Goal: Task Accomplishment & Management: Use online tool/utility

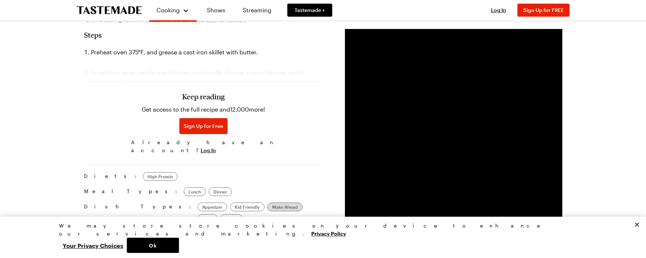
scroll to position [435, 0]
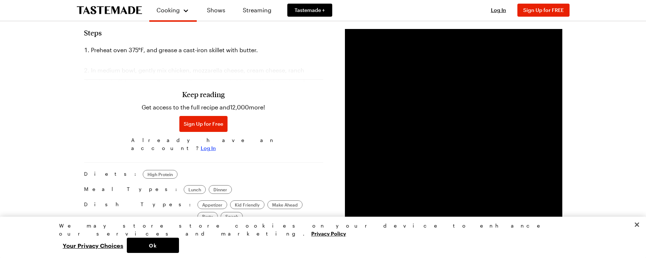
click at [216, 145] on span "Log In" at bounding box center [208, 148] width 15 height 7
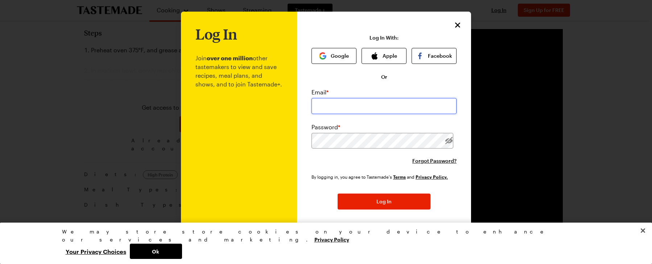
click at [321, 108] on input "email" at bounding box center [383, 106] width 145 height 16
drag, startPoint x: 110, startPoint y: 93, endPoint x: 79, endPoint y: 36, distance: 64.6
click at [110, 93] on div at bounding box center [326, 132] width 652 height 264
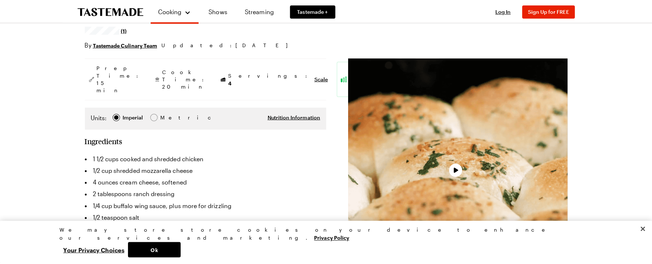
scroll to position [24, 0]
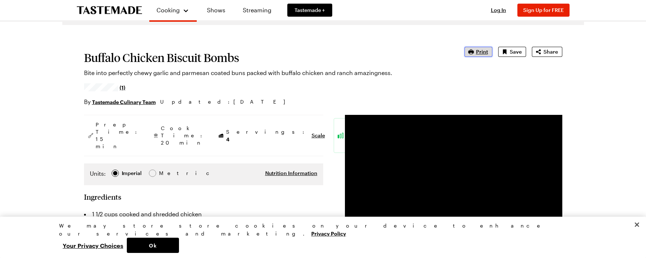
click at [474, 51] on icon "button" at bounding box center [470, 51] width 5 height 5
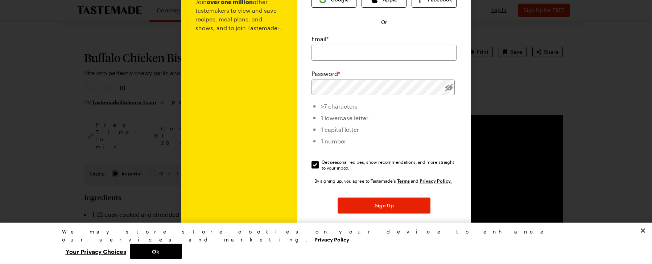
scroll to position [73, 0]
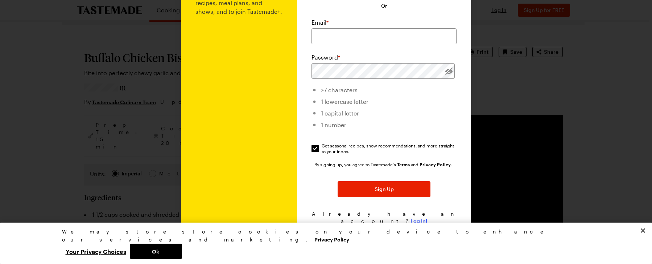
click at [416, 217] on span "Log In!" at bounding box center [418, 220] width 17 height 7
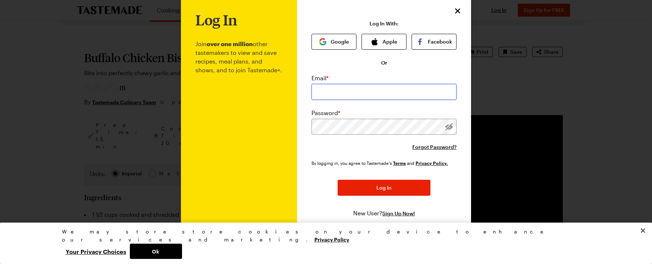
click at [375, 92] on input "email" at bounding box center [383, 92] width 145 height 16
type input "[EMAIL_ADDRESS][DOMAIN_NAME]"
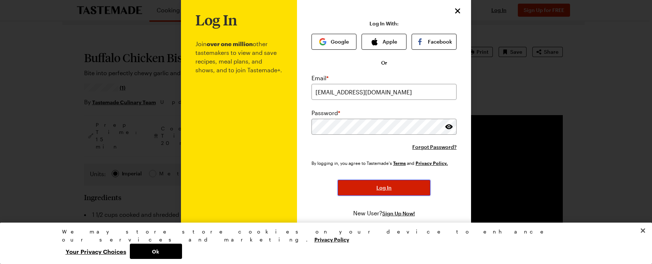
click at [376, 184] on span "Log In" at bounding box center [383, 187] width 15 height 7
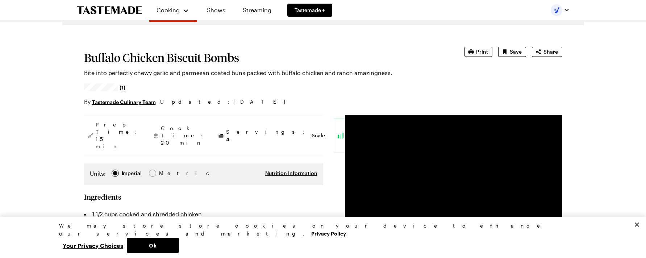
type textarea "x"
